Goal: Check status

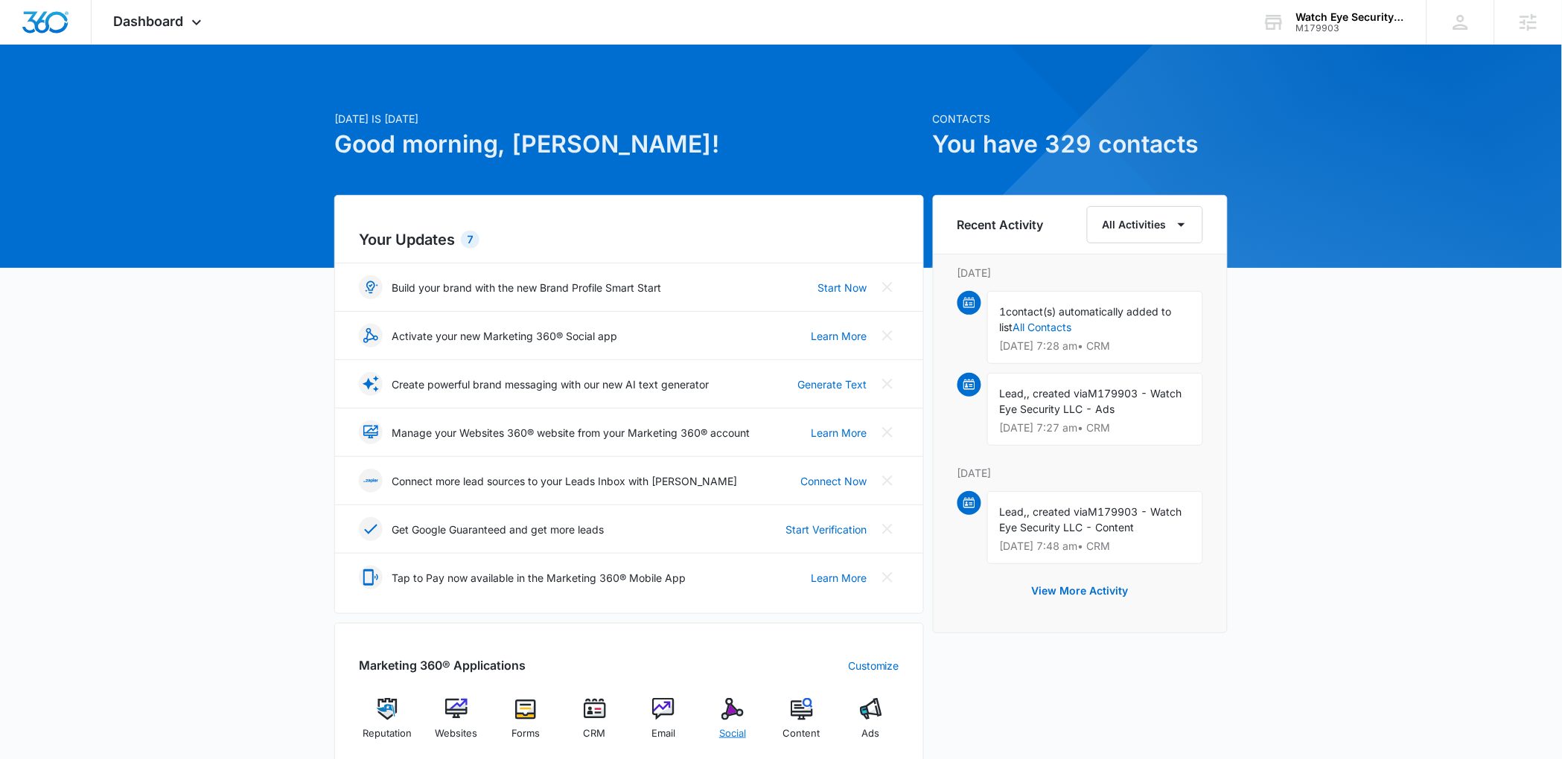
click at [736, 711] on img at bounding box center [732, 709] width 22 height 22
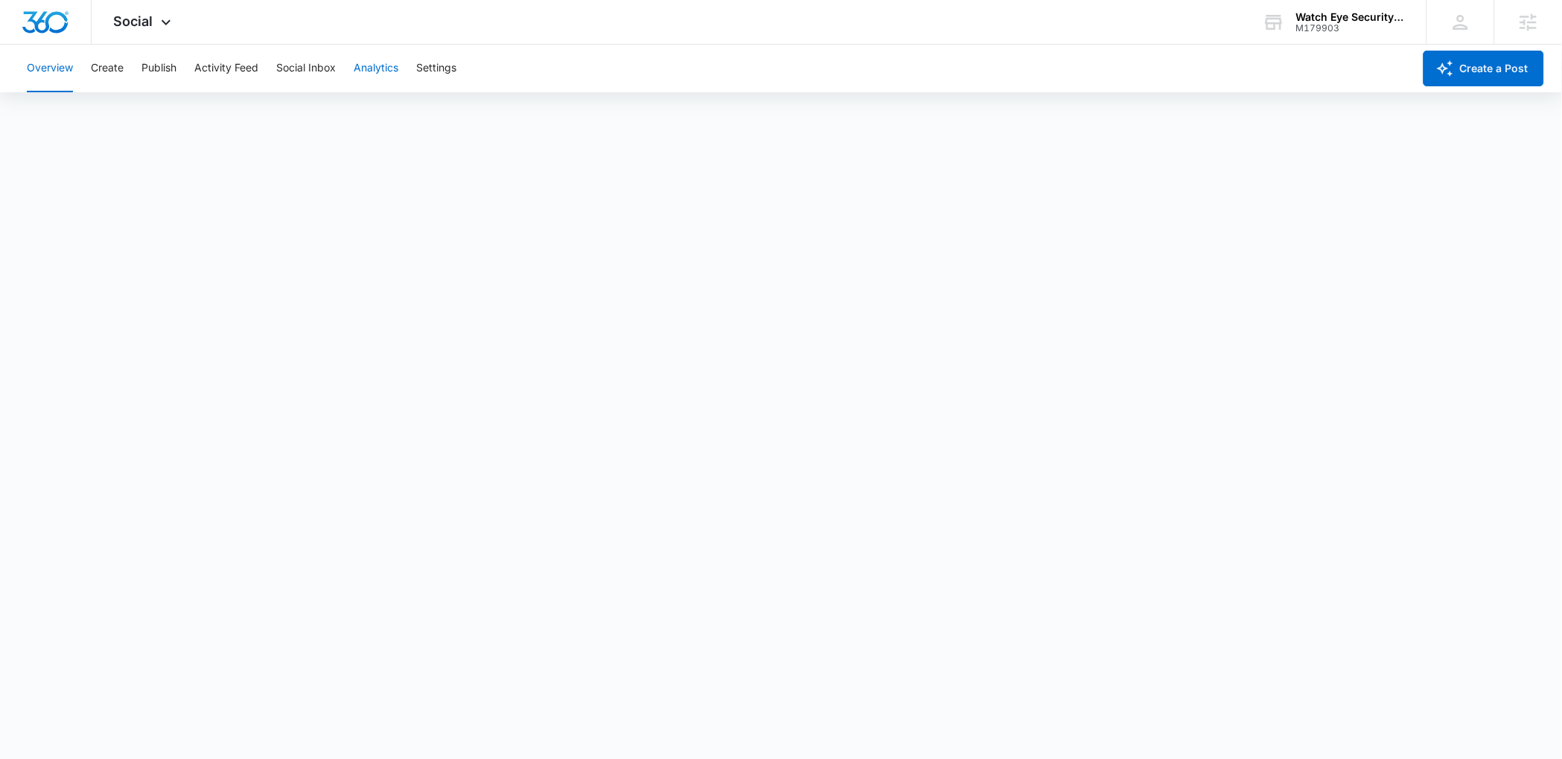
click at [357, 66] on button "Analytics" at bounding box center [376, 69] width 45 height 48
click at [507, 111] on button "Reports" at bounding box center [489, 114] width 38 height 42
